Goal: Navigation & Orientation: Find specific page/section

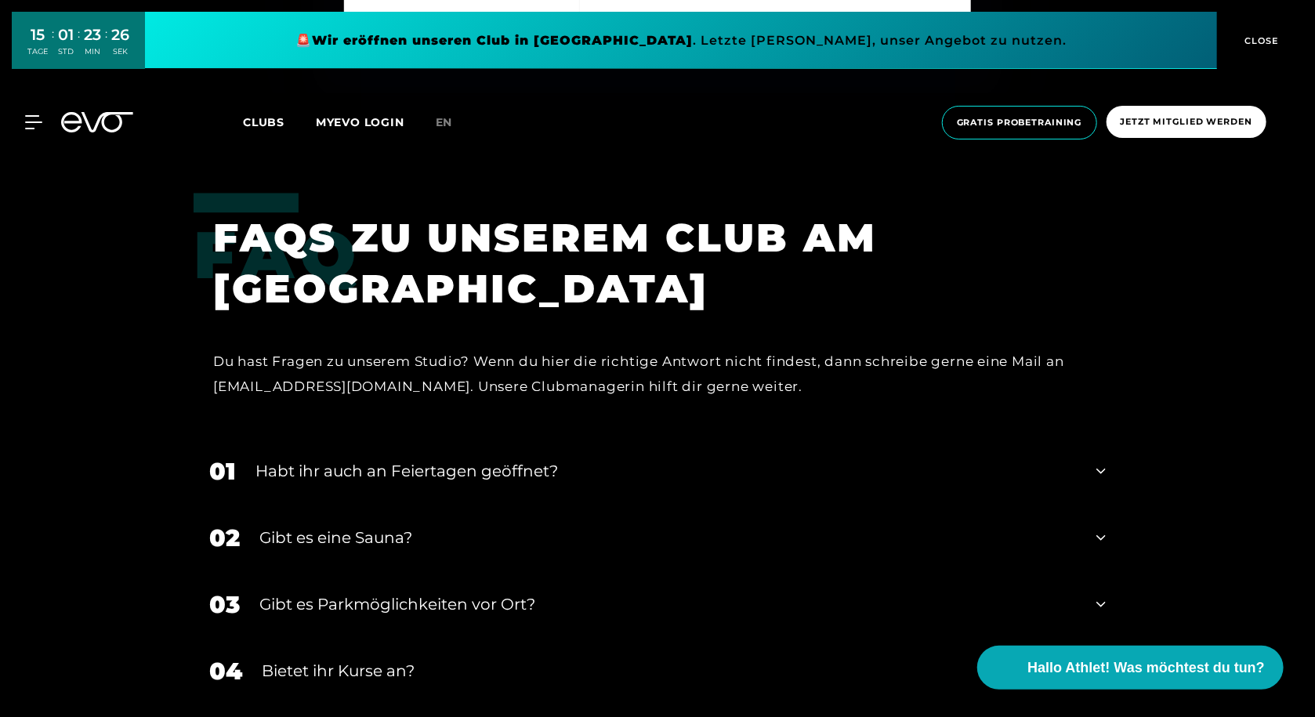
scroll to position [5645, 0]
